Goal: Task Accomplishment & Management: Use online tool/utility

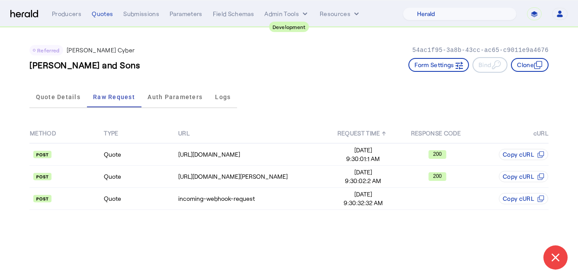
select select "pfm_2v8p_herald_api"
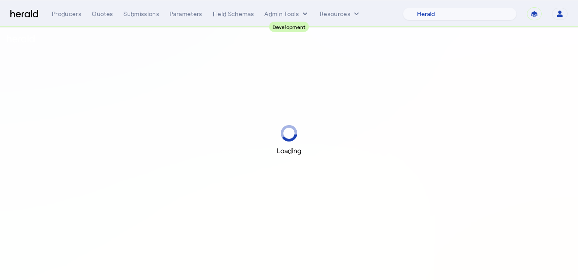
select select "pfm_2v8p_herald_api"
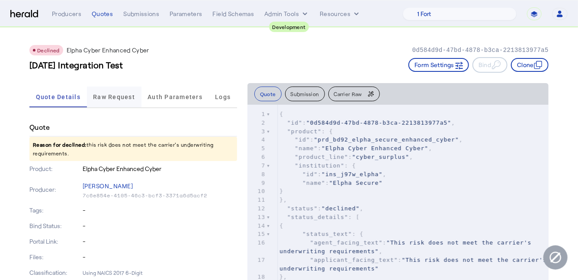
click at [106, 94] on span "Raw Request" at bounding box center [114, 97] width 42 height 6
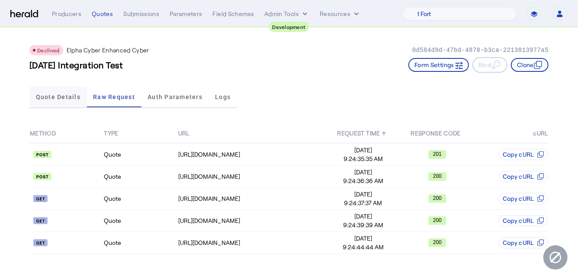
click at [65, 94] on span "Quote Details" at bounding box center [58, 97] width 45 height 6
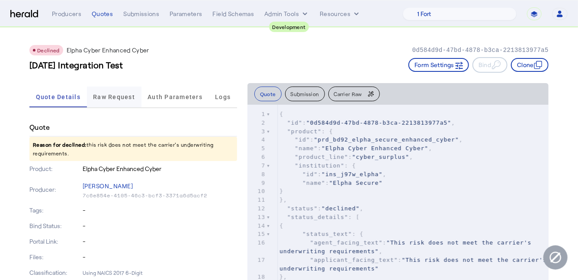
click at [119, 92] on span "Raw Request" at bounding box center [114, 97] width 42 height 21
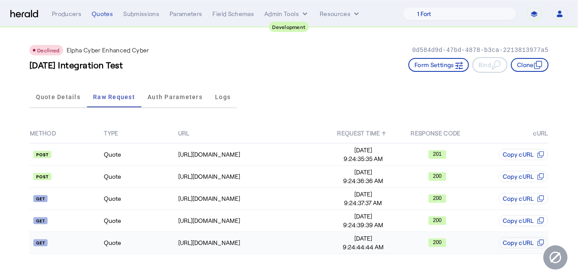
click at [142, 240] on td "Quote" at bounding box center [140, 243] width 74 height 22
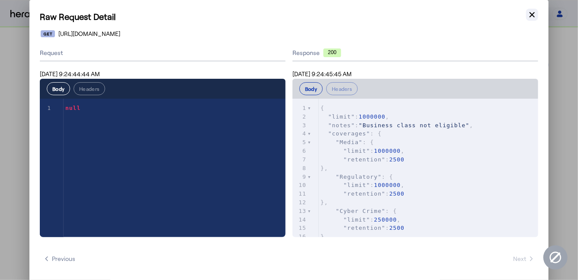
click at [534, 18] on icon "button" at bounding box center [532, 14] width 9 height 9
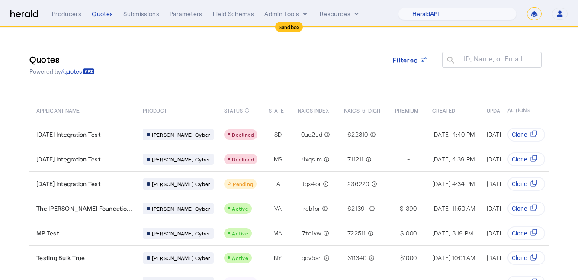
select select "pfm_2v8p_herald_api"
select select "*******"
